Goal: Information Seeking & Learning: Find specific fact

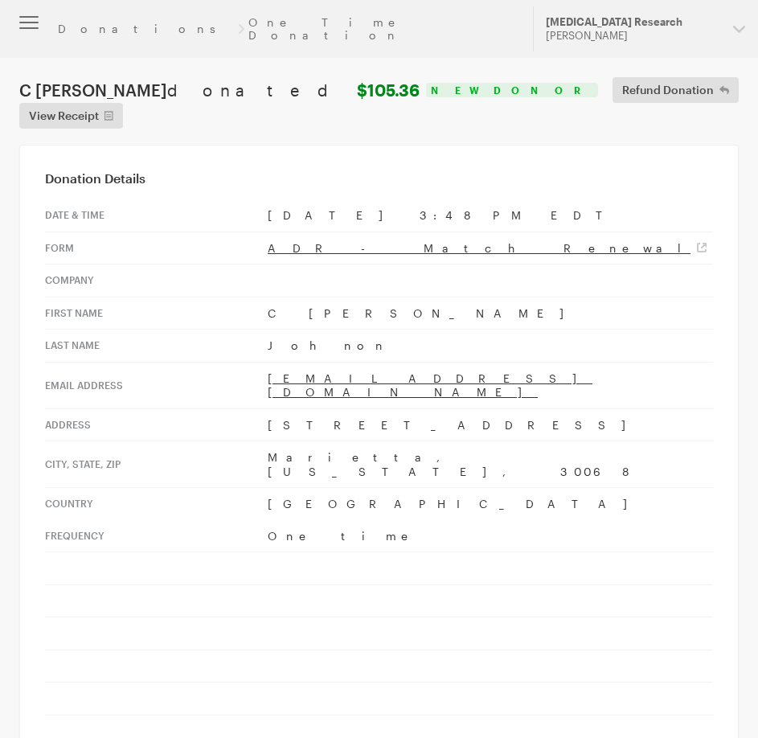
click at [95, 14] on header "Donations One Time Donation Updates Support Alzheimer's Disease Research Hazel …" at bounding box center [379, 29] width 758 height 58
click at [99, 23] on link "Donations" at bounding box center [145, 29] width 175 height 13
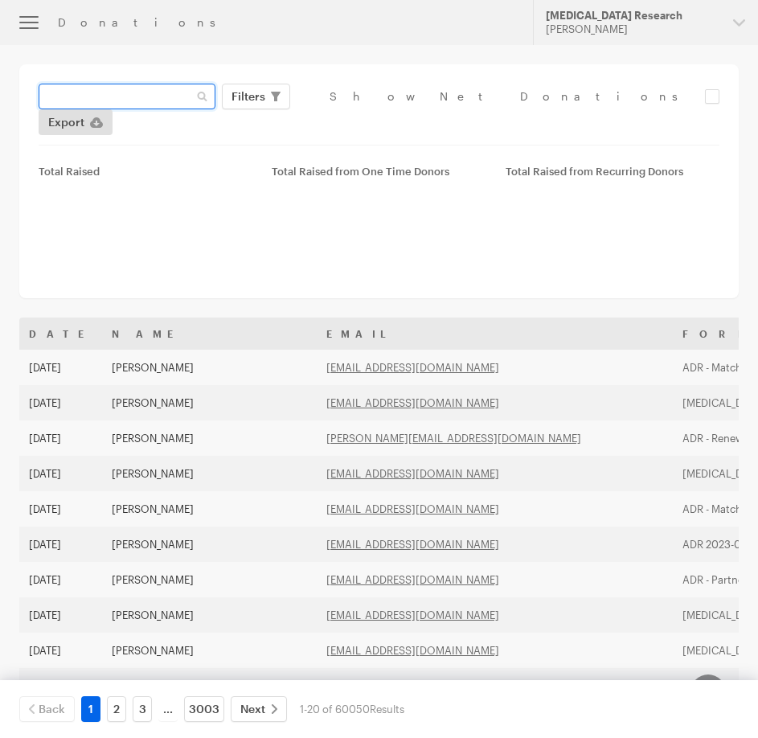
click at [75, 101] on input "text" at bounding box center [127, 97] width 177 height 26
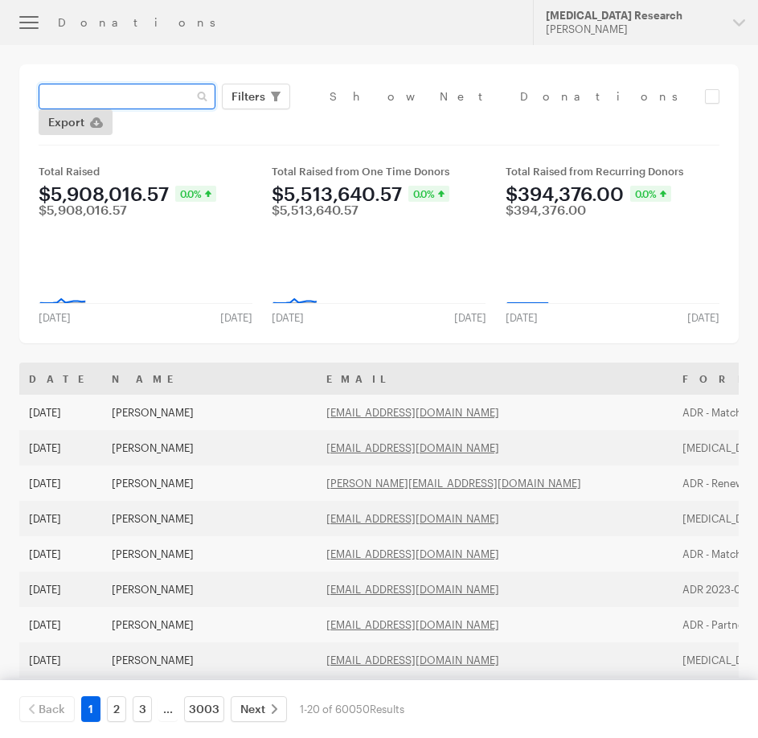
paste input "[PERSON_NAME][EMAIL_ADDRESS][PERSON_NAME][DOMAIN_NAME]"
type input "[PERSON_NAME][EMAIL_ADDRESS][PERSON_NAME][DOMAIN_NAME]"
click at [370, 117] on button "Apply" at bounding box center [395, 130] width 51 height 26
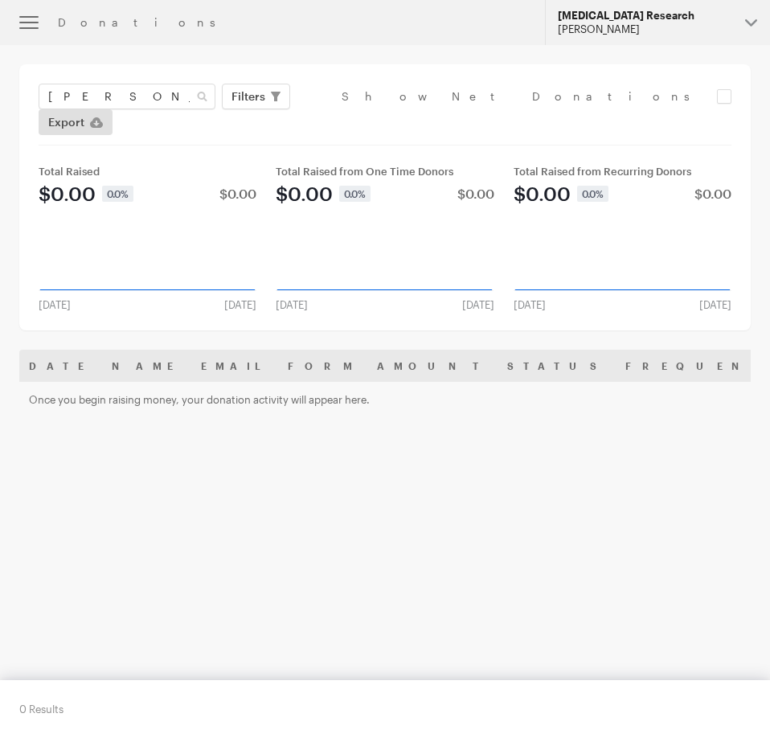
click at [625, 7] on button "Alzheimer's Disease Research Hazel Bartolo" at bounding box center [657, 22] width 225 height 45
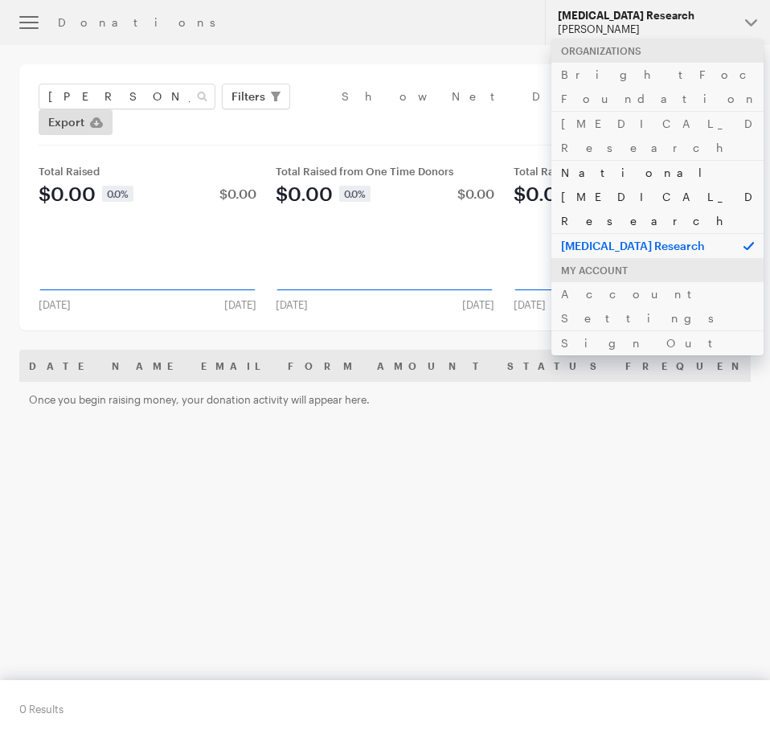
click at [618, 160] on link "National [MEDICAL_DATA] Research" at bounding box center [658, 196] width 212 height 73
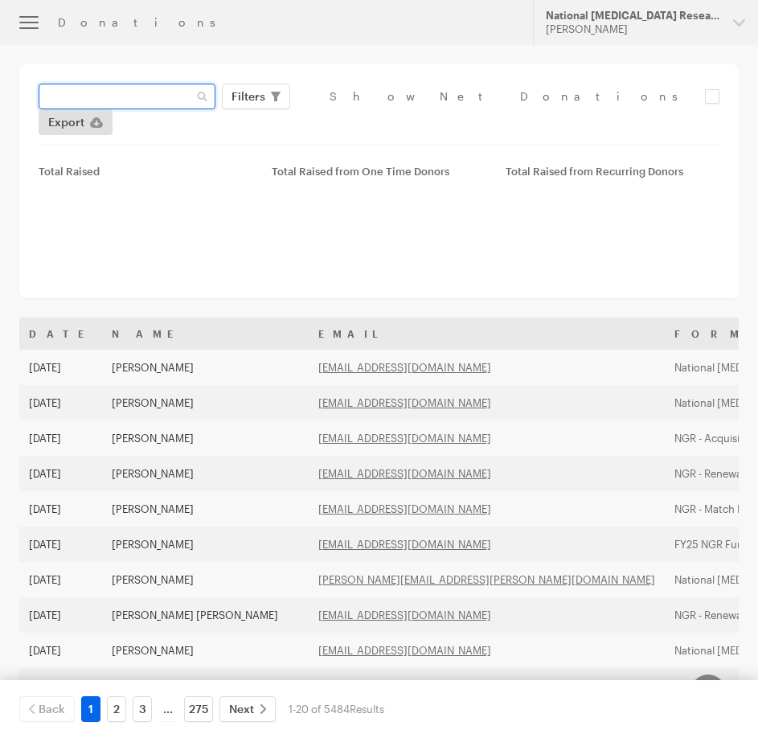
click at [133, 98] on input "text" at bounding box center [127, 97] width 177 height 26
paste input "[PERSON_NAME][EMAIL_ADDRESS][PERSON_NAME][DOMAIN_NAME]"
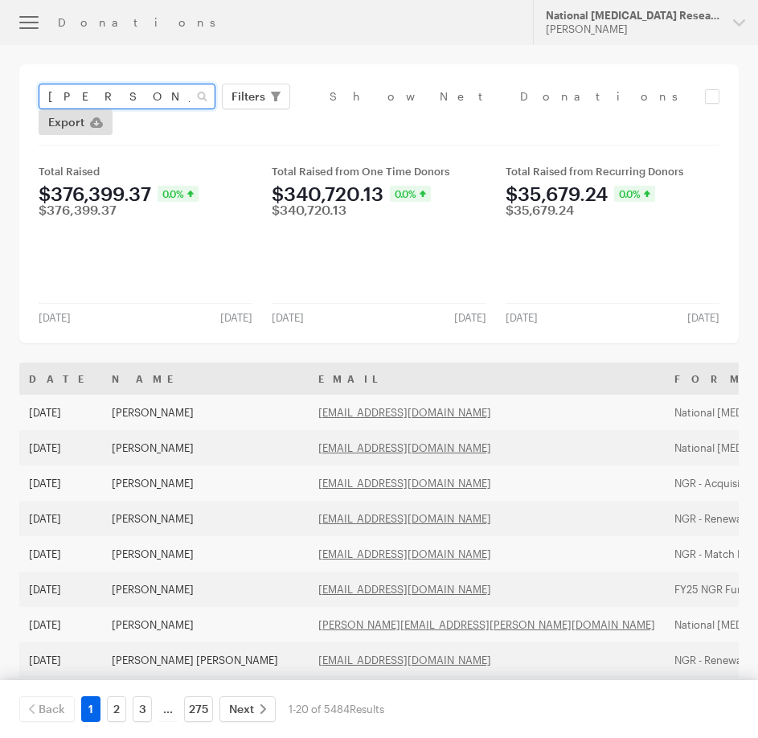
type input "[PERSON_NAME][EMAIL_ADDRESS][PERSON_NAME][DOMAIN_NAME]"
click at [370, 117] on button "Apply" at bounding box center [395, 130] width 51 height 26
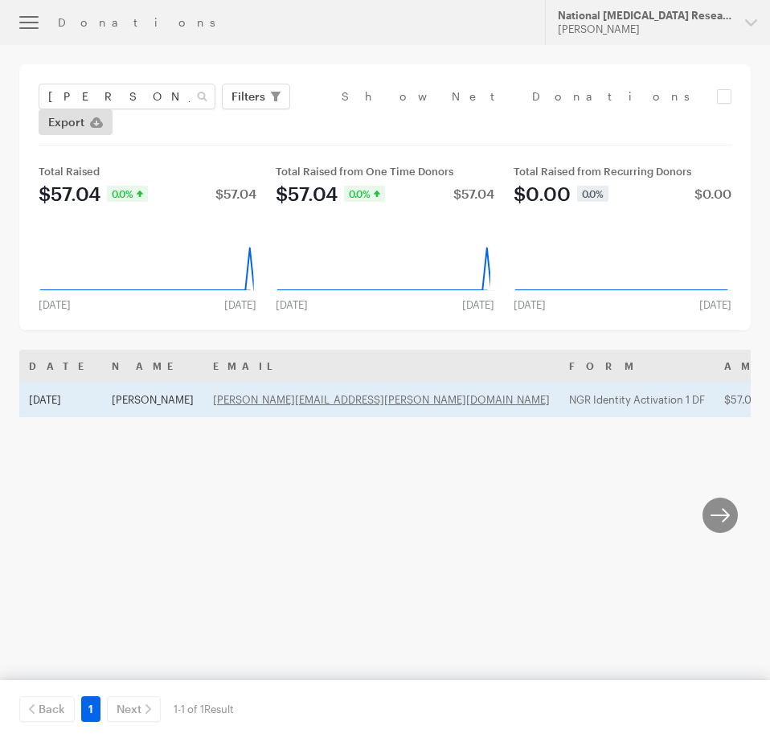
click at [103, 382] on td "[PERSON_NAME]" at bounding box center [152, 399] width 101 height 35
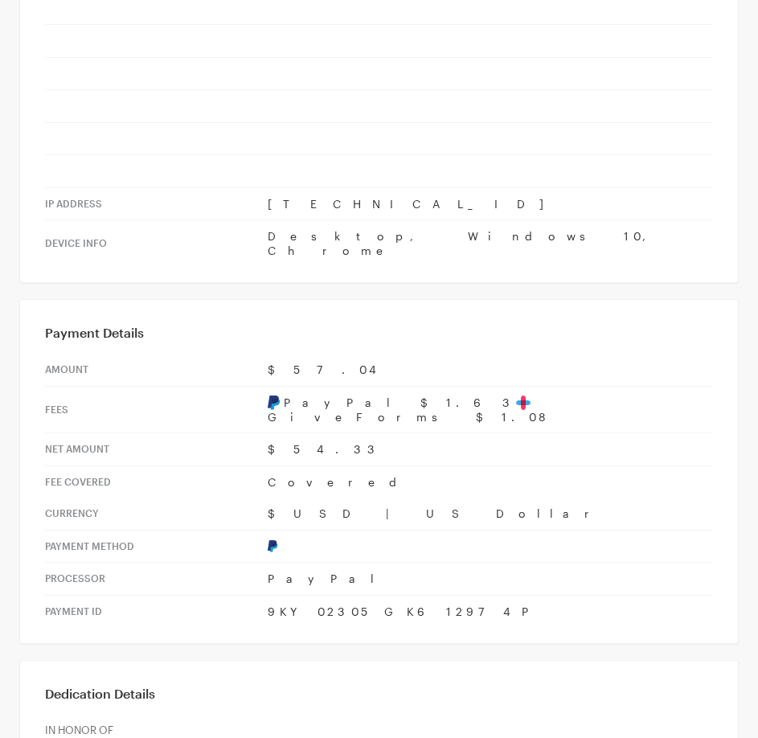
scroll to position [868, 0]
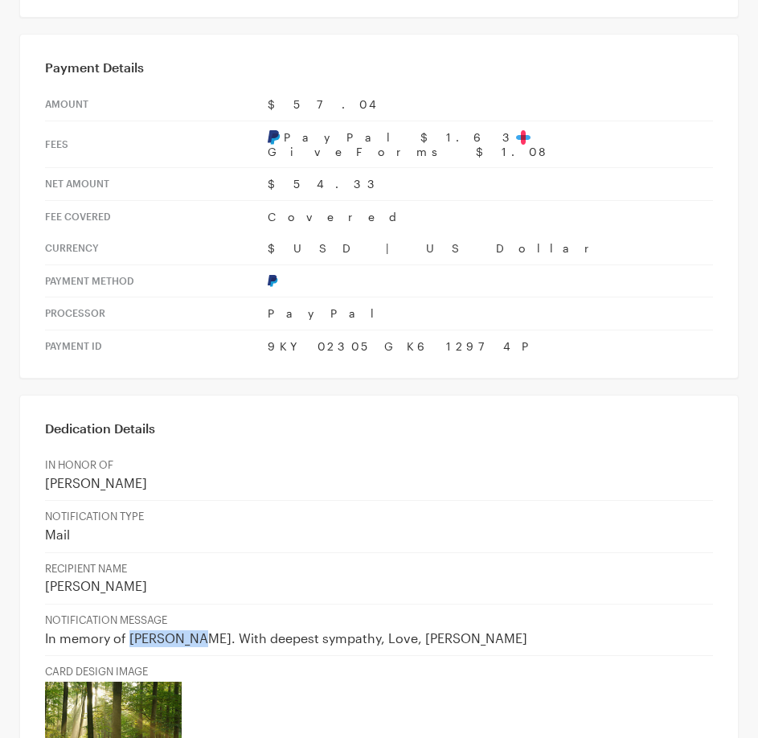
drag, startPoint x: 129, startPoint y: 495, endPoint x: 199, endPoint y: 503, distance: 69.5
click at [199, 630] on p "In memory of [PERSON_NAME]. With deepest sympathy, Love, [PERSON_NAME]" at bounding box center [379, 638] width 668 height 17
copy p "[PERSON_NAME]"
click at [320, 450] on td "IN HONOR OF [PERSON_NAME]" at bounding box center [379, 475] width 668 height 51
